Goal: Task Accomplishment & Management: Manage account settings

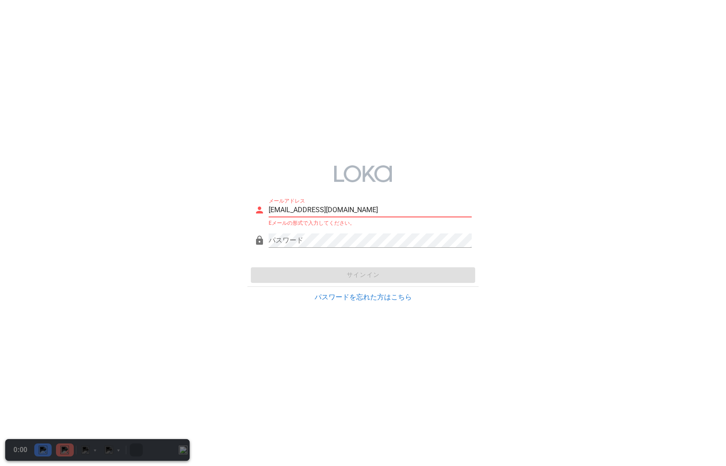
click at [312, 109] on div "メールアドレス system@loka.co.jp Eメールの形式で入力してください。 パスワード サインイン パスワードを忘れた方はこちら" at bounding box center [363, 233] width 726 height 466
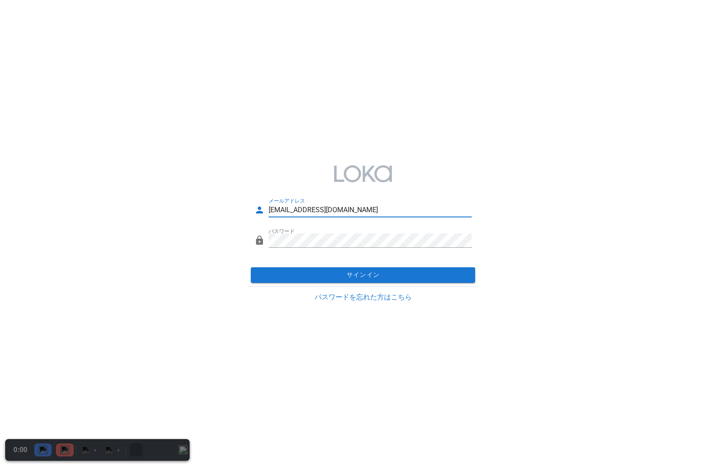
drag, startPoint x: 350, startPoint y: 211, endPoint x: 210, endPoint y: 208, distance: 139.3
click at [210, 208] on div "メールアドレス system@loka.co.jp パスワード サインイン パスワードを忘れた方はこちら" at bounding box center [363, 233] width 726 height 160
paste input "fb-test"
type input "fb-test@loka.co.jp"
click at [582, 204] on div "メールアドレス fb-test@loka.co.jp パスワード サインイン パスワードを忘れた方はこちら" at bounding box center [363, 233] width 726 height 160
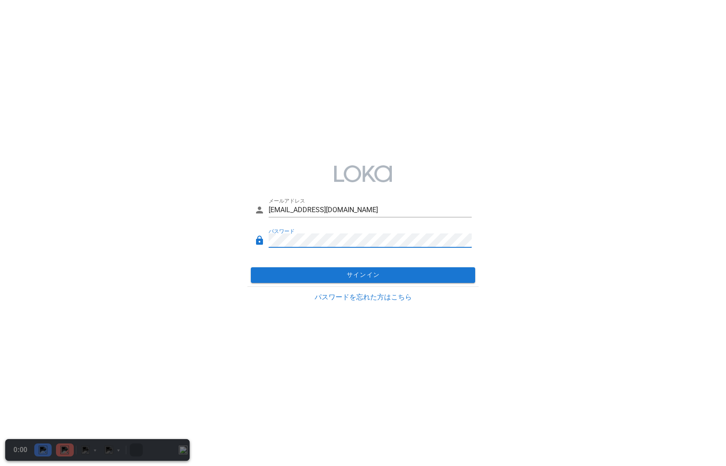
click at [241, 232] on div "メールアドレス fb-test@loka.co.jp パスワード サインイン パスワードを忘れた方はこちら" at bounding box center [363, 233] width 726 height 160
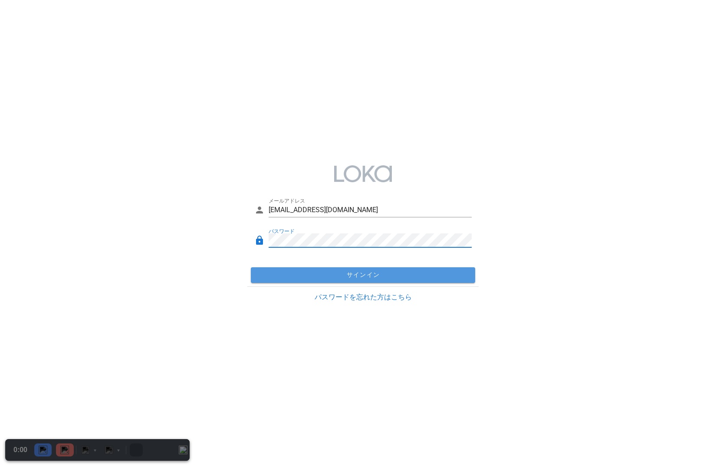
click at [349, 274] on span "サインイン" at bounding box center [363, 275] width 218 height 8
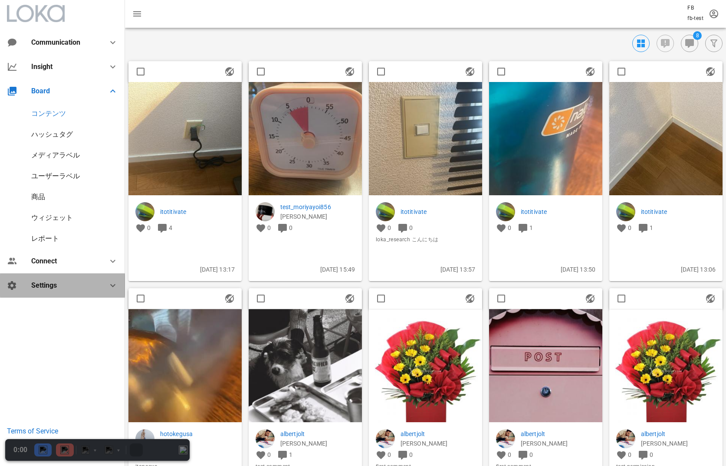
click at [59, 295] on div "Settings" at bounding box center [62, 285] width 125 height 24
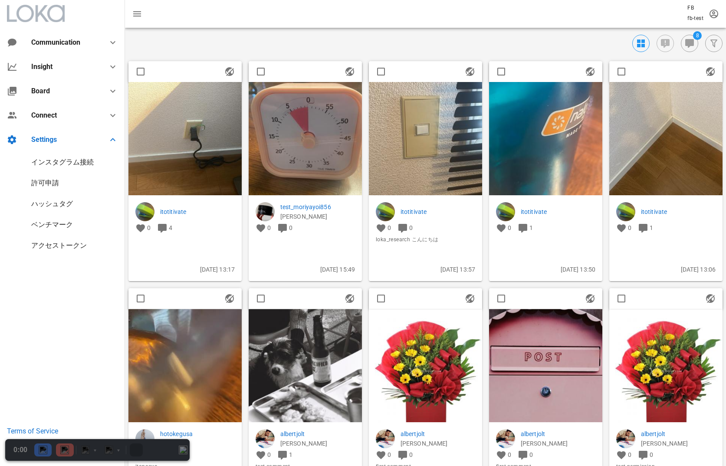
click at [60, 162] on div "インスタグラム接続" at bounding box center [62, 162] width 62 height 8
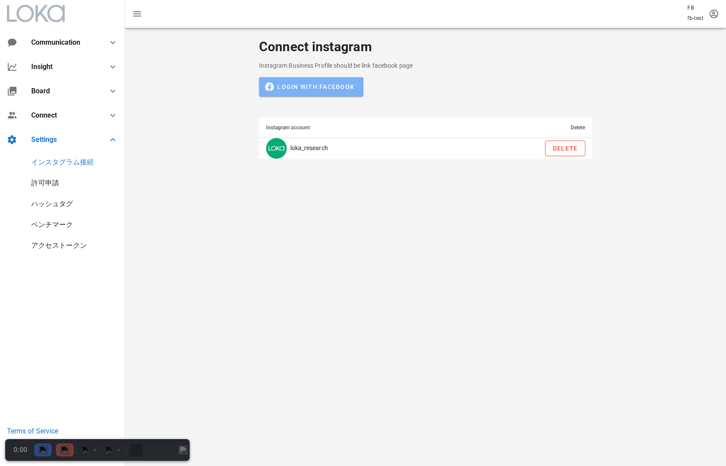
click at [349, 89] on span "Login with Facebook" at bounding box center [310, 87] width 87 height 8
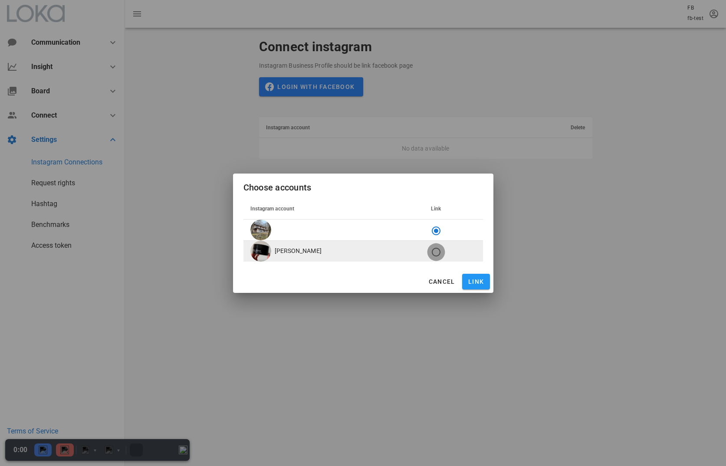
click at [429, 255] on div at bounding box center [436, 252] width 15 height 15
radio input "false"
radio input "true"
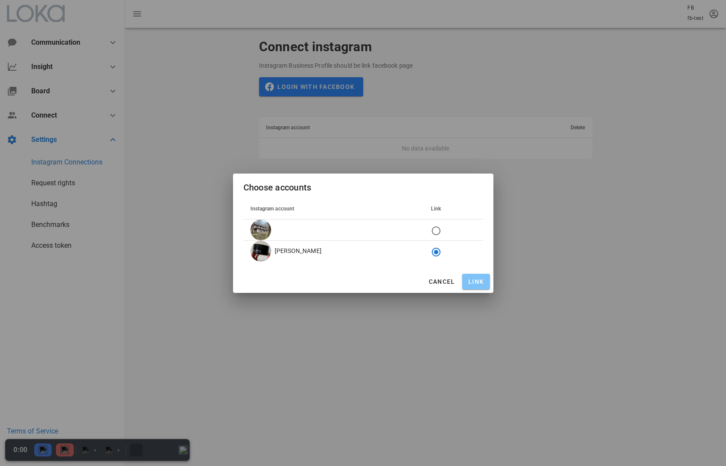
click at [472, 283] on span "Link" at bounding box center [476, 281] width 21 height 7
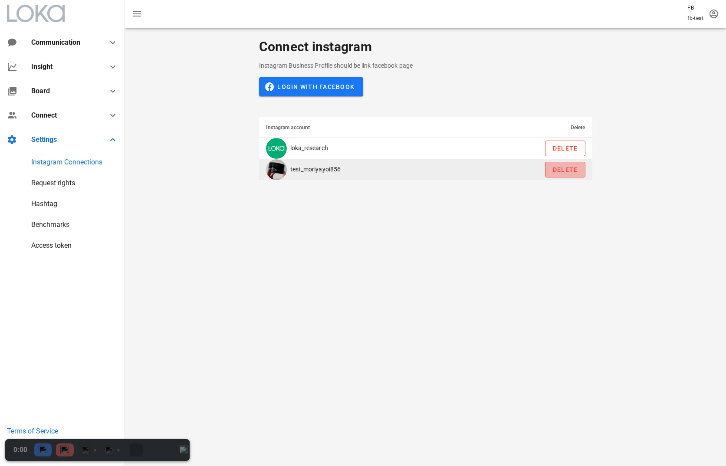
click at [574, 174] on button "Delete" at bounding box center [565, 170] width 40 height 16
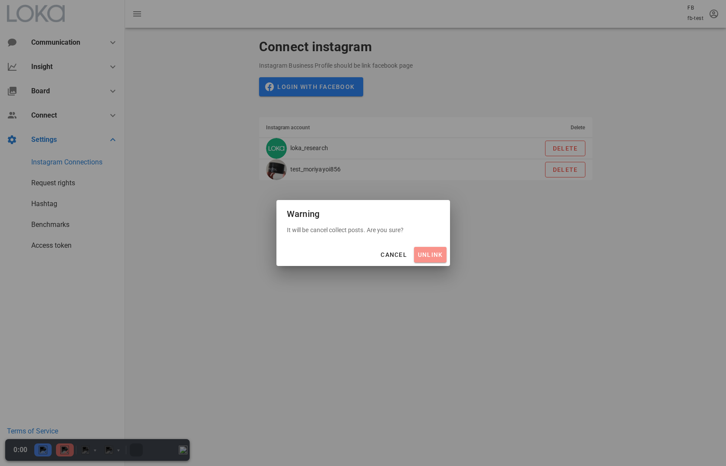
click at [439, 259] on button "unlink" at bounding box center [430, 255] width 33 height 16
